Goal: Task Accomplishment & Management: Complete application form

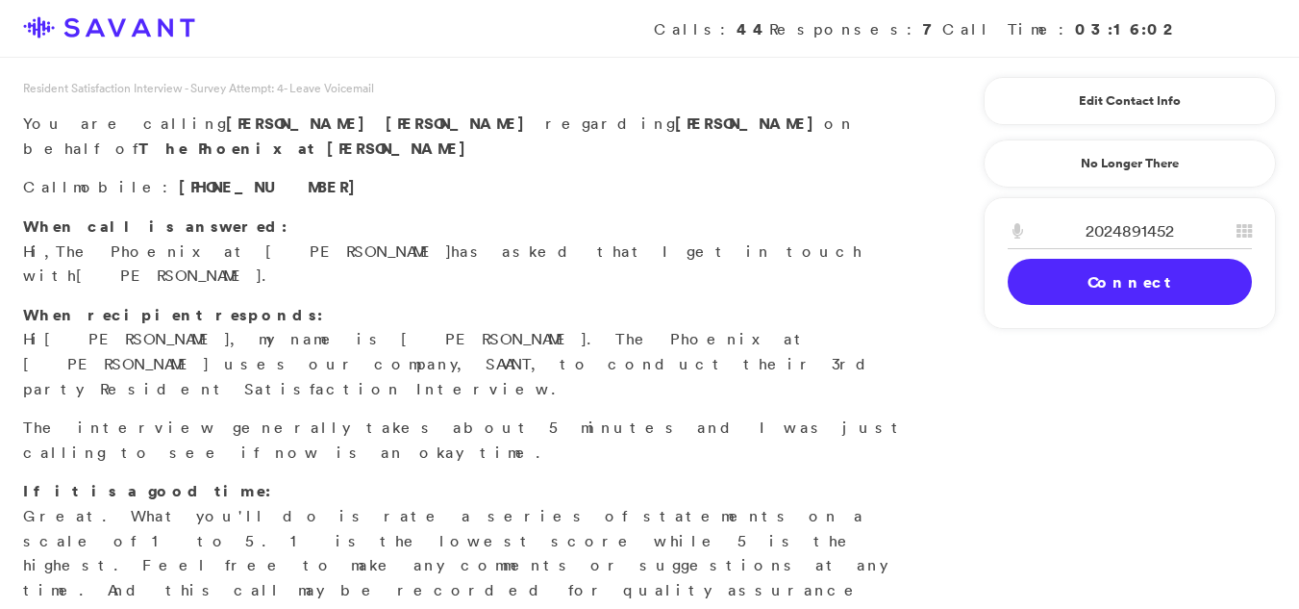
click at [1082, 289] on link "Connect" at bounding box center [1130, 282] width 244 height 46
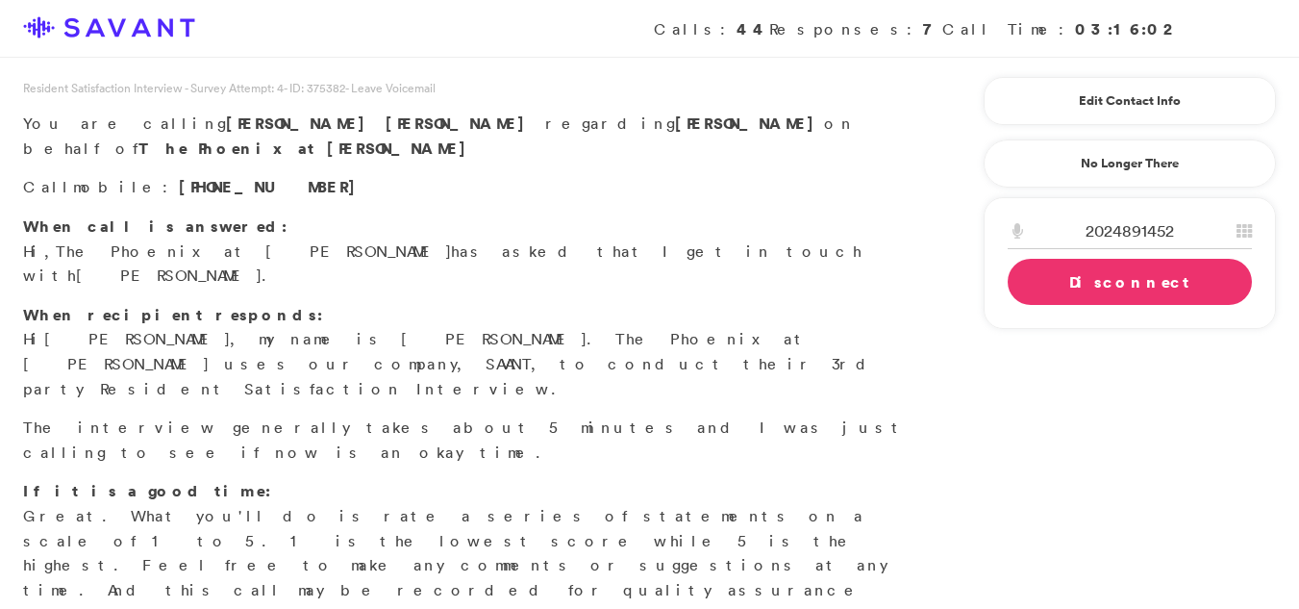
click at [1091, 283] on link "Disconnect" at bounding box center [1130, 282] width 244 height 46
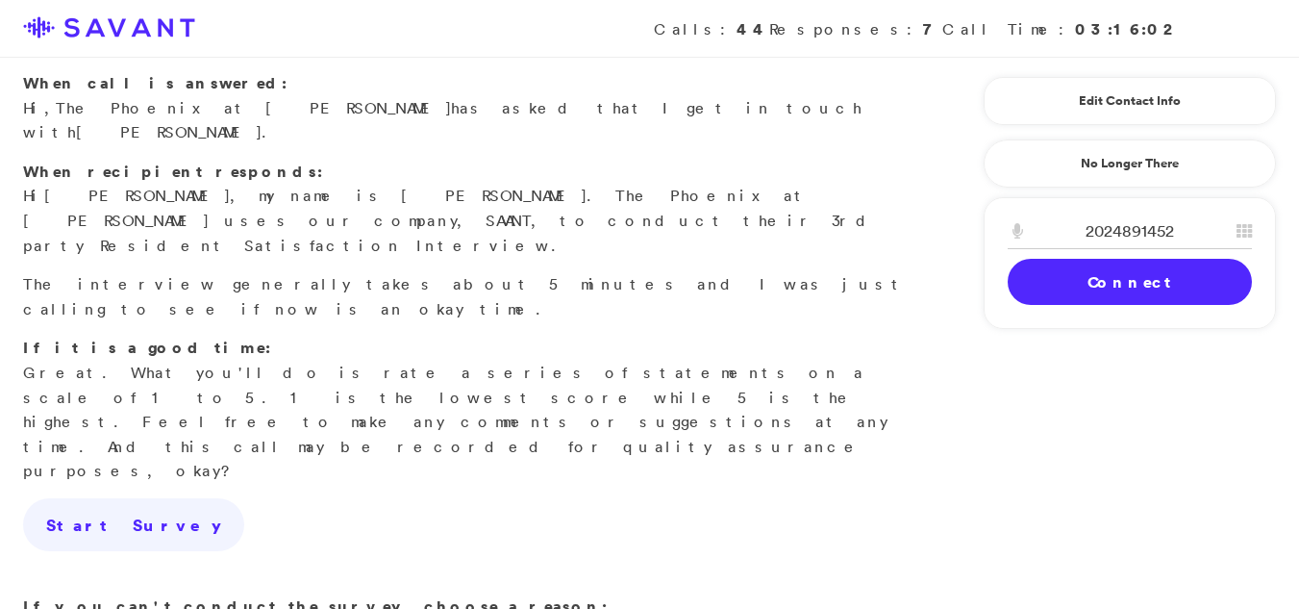
scroll to position [191, 0]
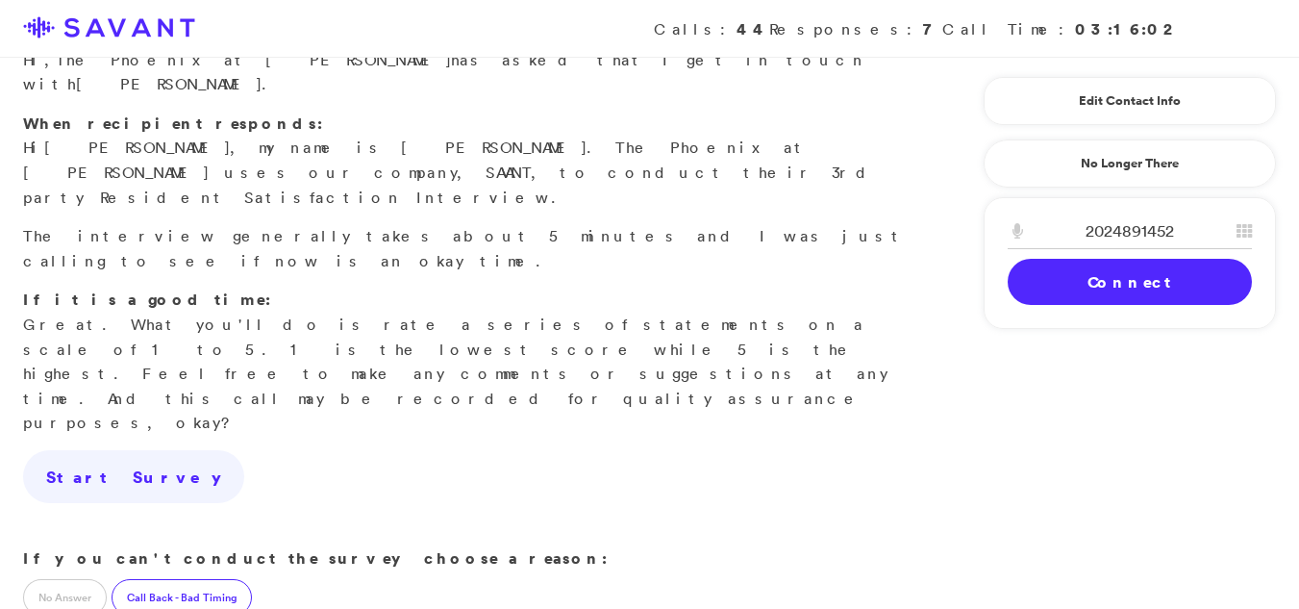
click at [167, 579] on label "Call Back - Bad Timing" at bounding box center [182, 597] width 140 height 37
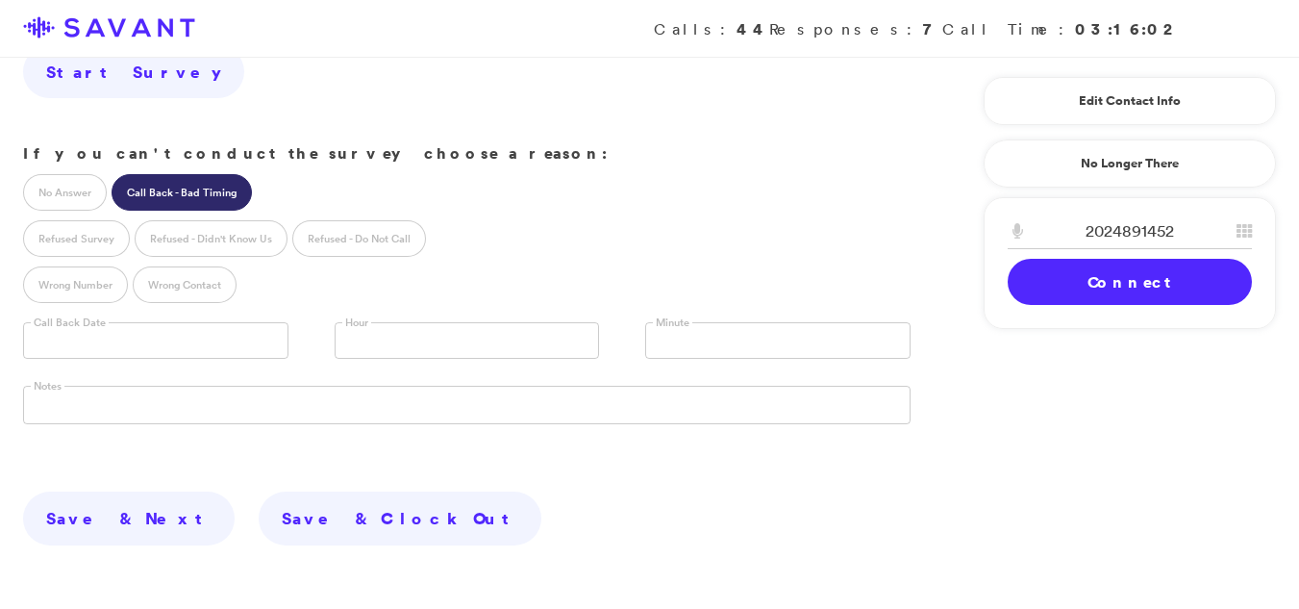
scroll to position [598, 0]
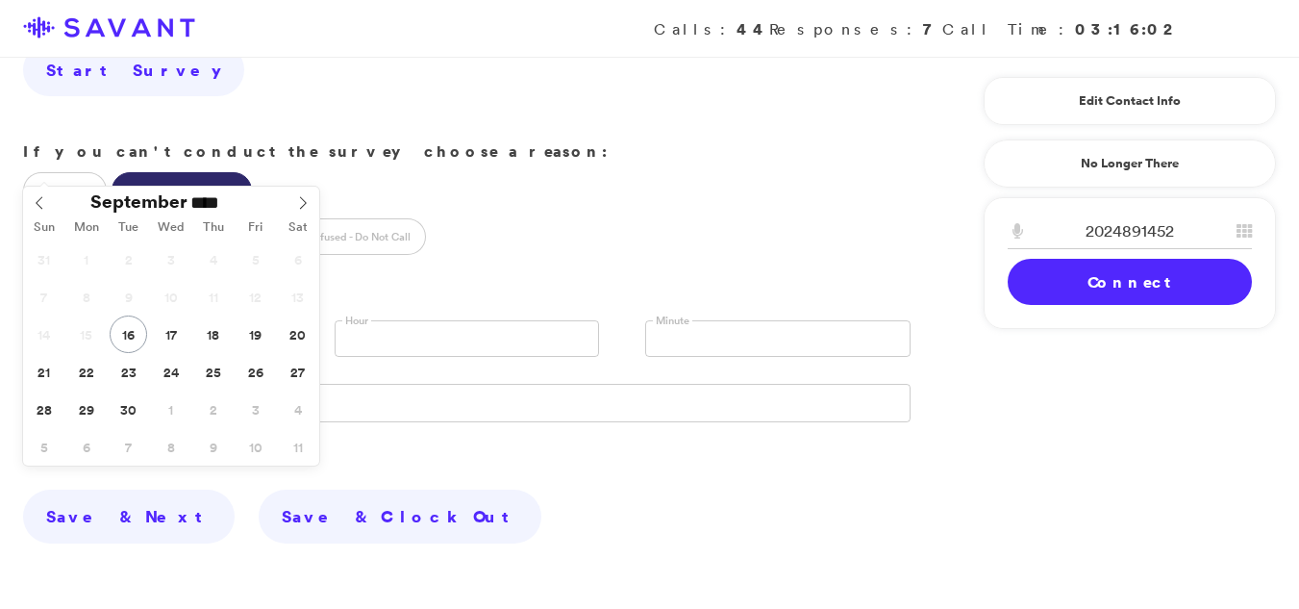
click at [123, 320] on input "text" at bounding box center [155, 338] width 265 height 37
type input "**********"
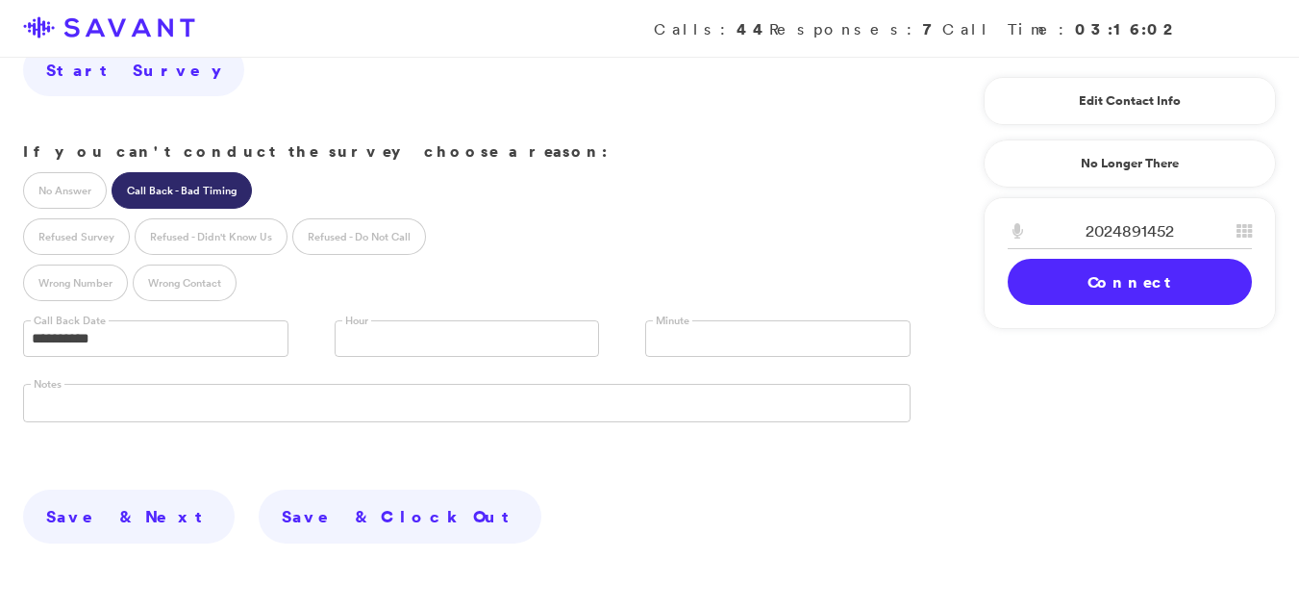
click at [480, 320] on link at bounding box center [467, 338] width 265 height 37
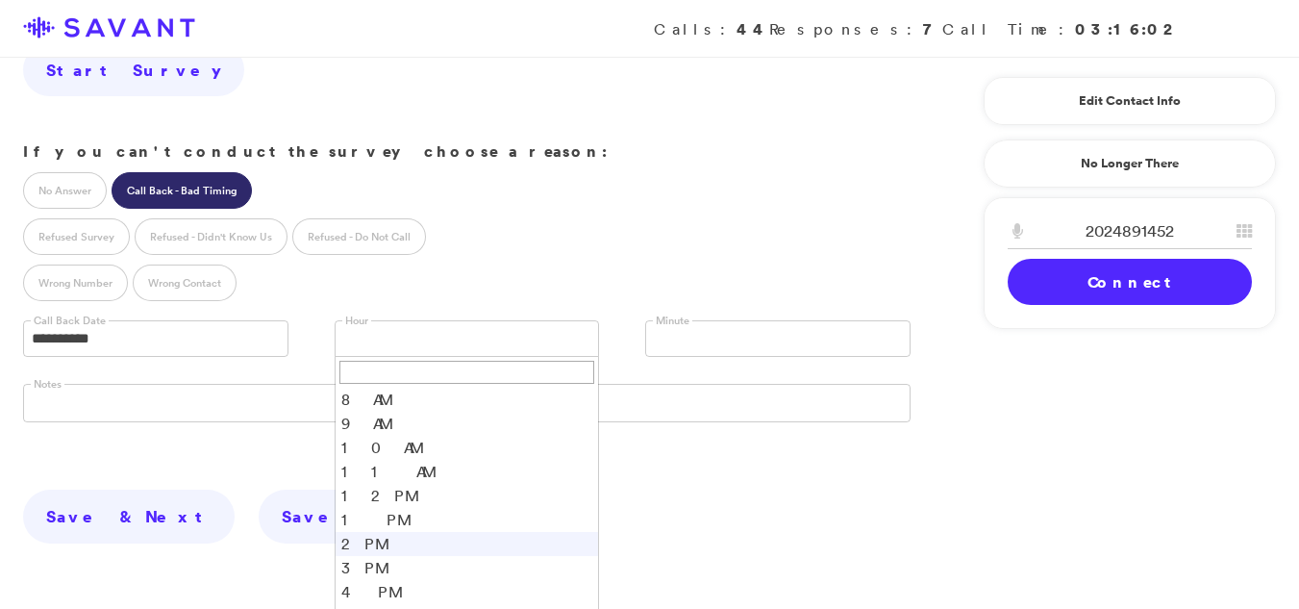
click at [345, 532] on li "2 PM" at bounding box center [468, 544] width 264 height 24
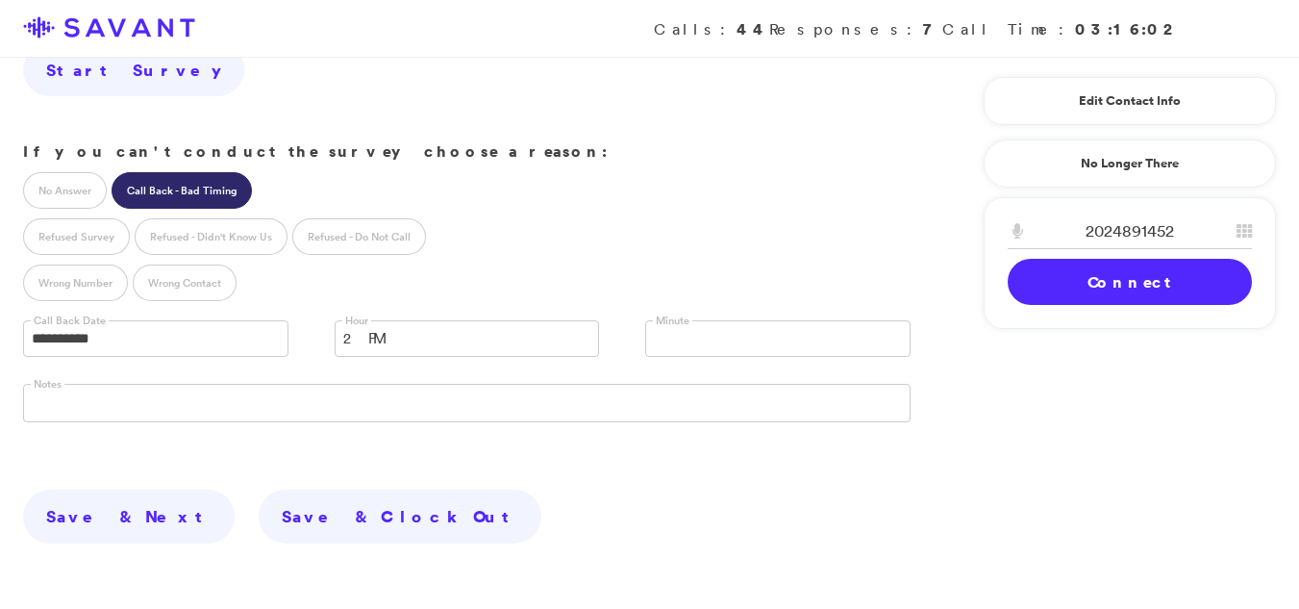
click at [707, 320] on link at bounding box center [777, 338] width 265 height 37
click at [665, 357] on li "00" at bounding box center [778, 369] width 264 height 24
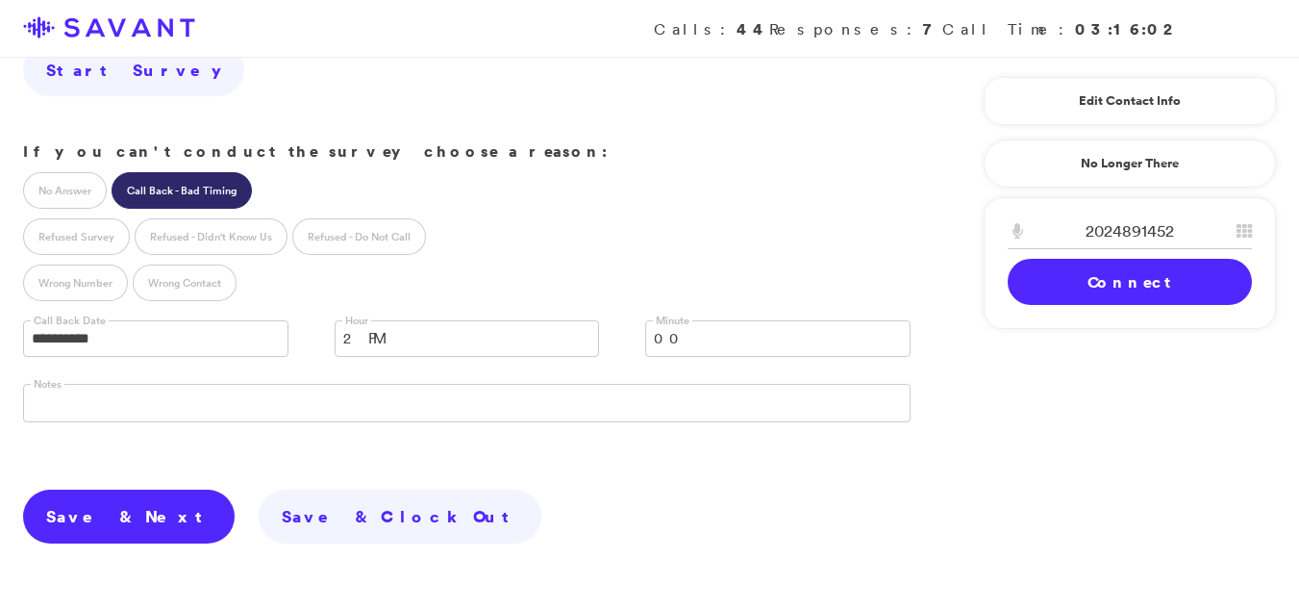
click at [57, 490] on link "Save & Next" at bounding box center [129, 517] width 212 height 54
